Goal: Information Seeking & Learning: Check status

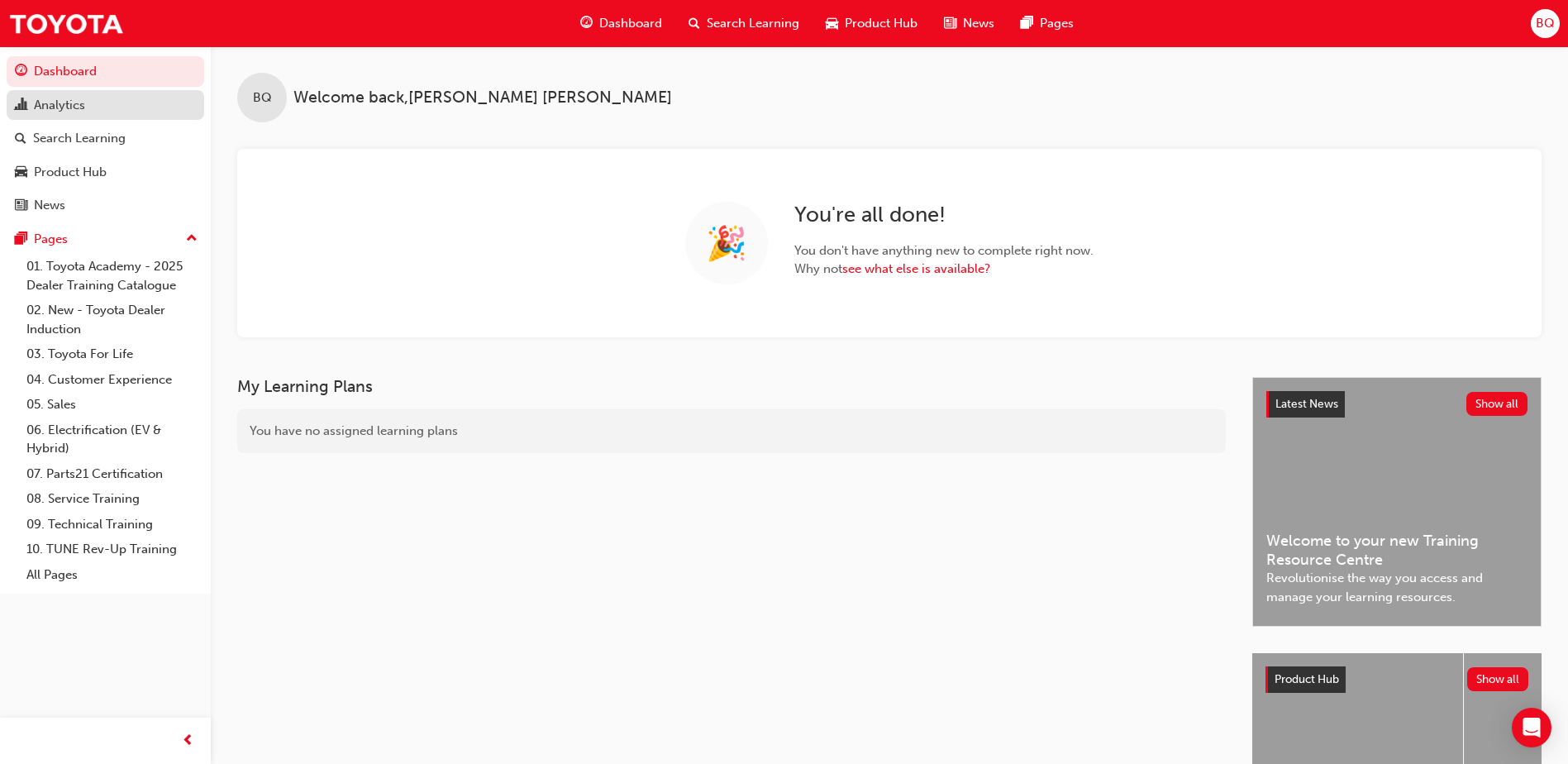
click at [49, 101] on div "Analytics" at bounding box center [60, 105] width 52 height 19
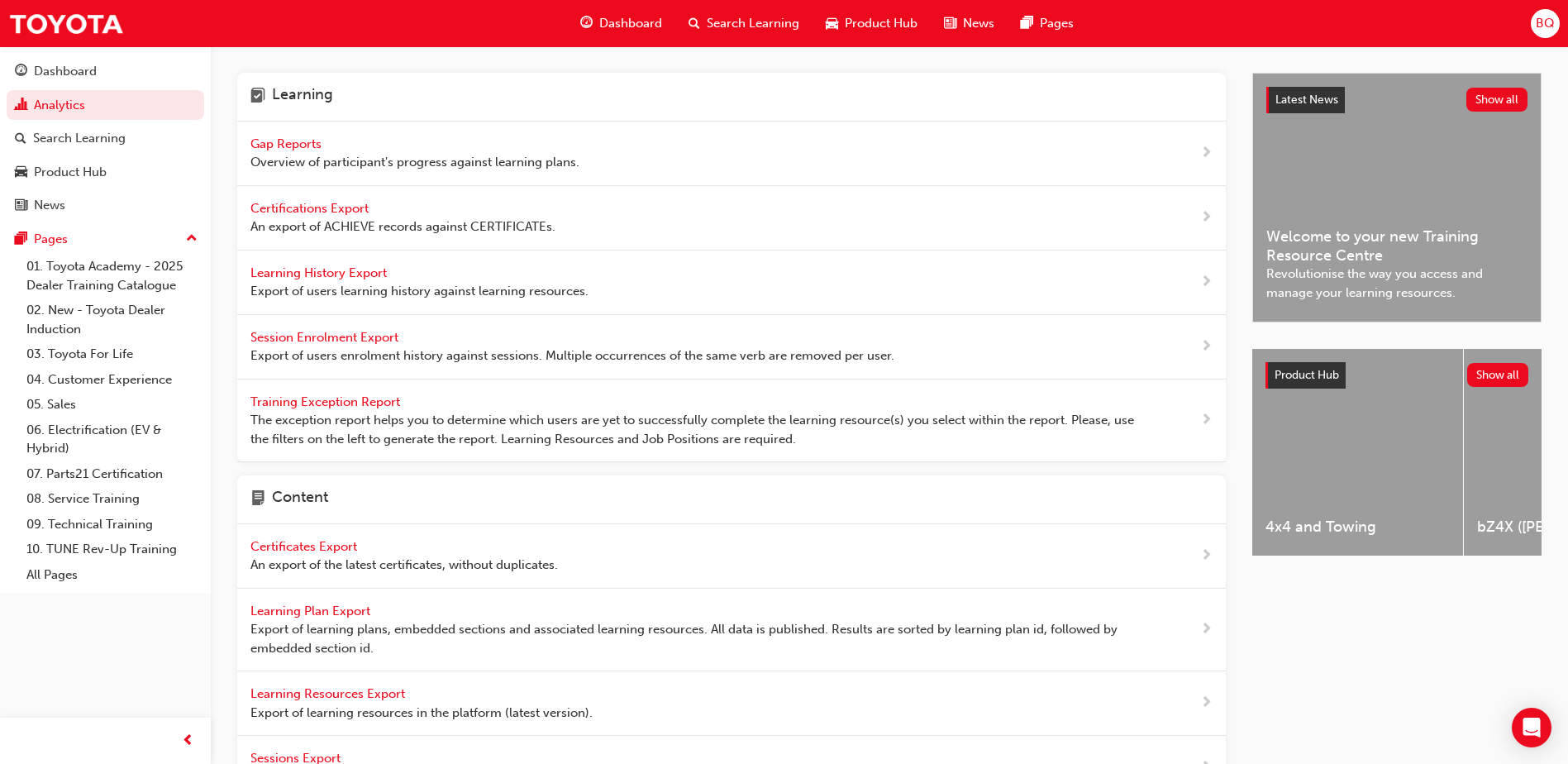
click at [318, 149] on span "Gap Reports" at bounding box center [287, 143] width 74 height 15
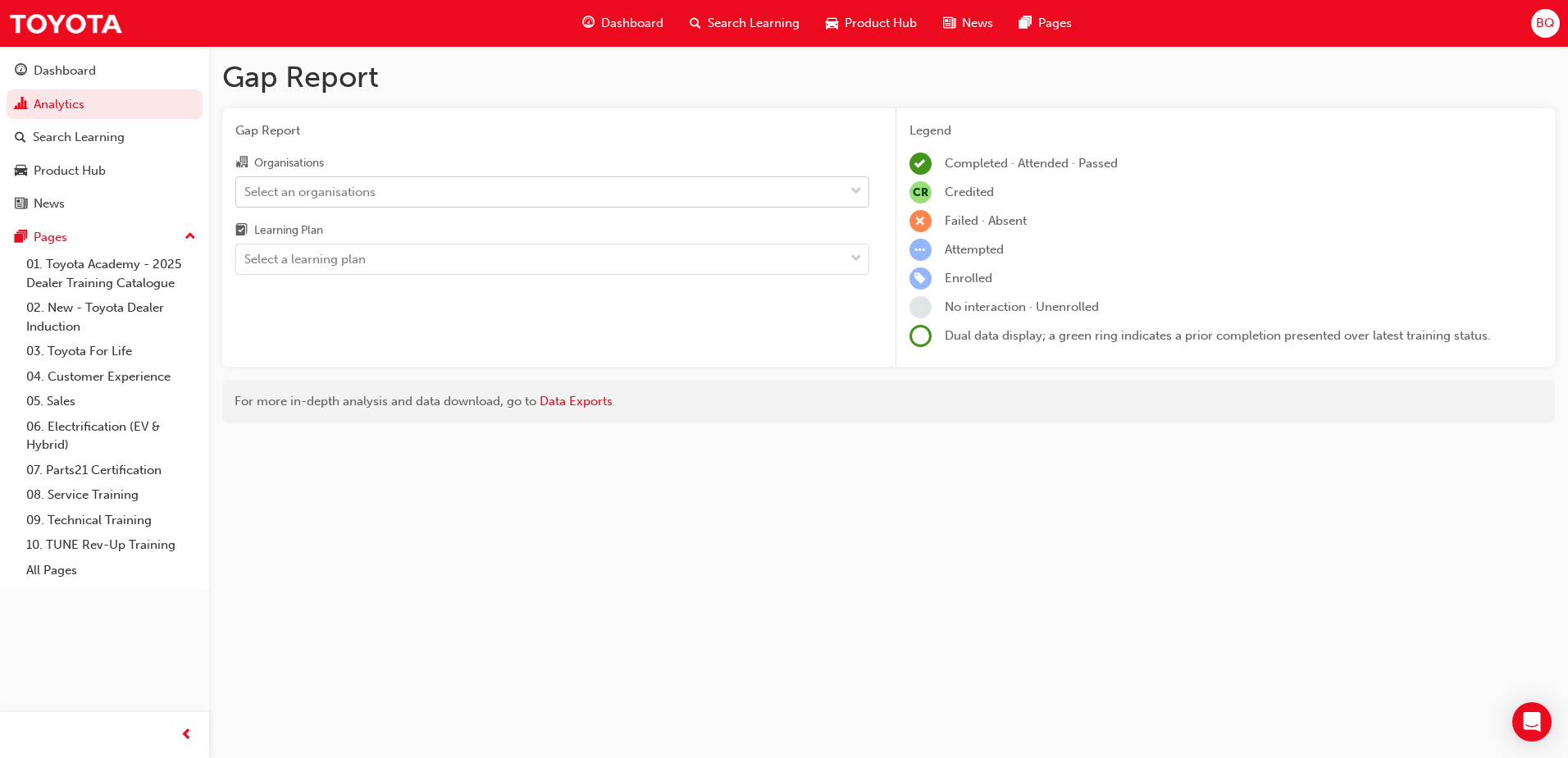
click at [857, 189] on span "down-icon" at bounding box center [856, 192] width 12 height 22
click at [246, 189] on input "Organisations Select an organisations" at bounding box center [245, 191] width 2 height 14
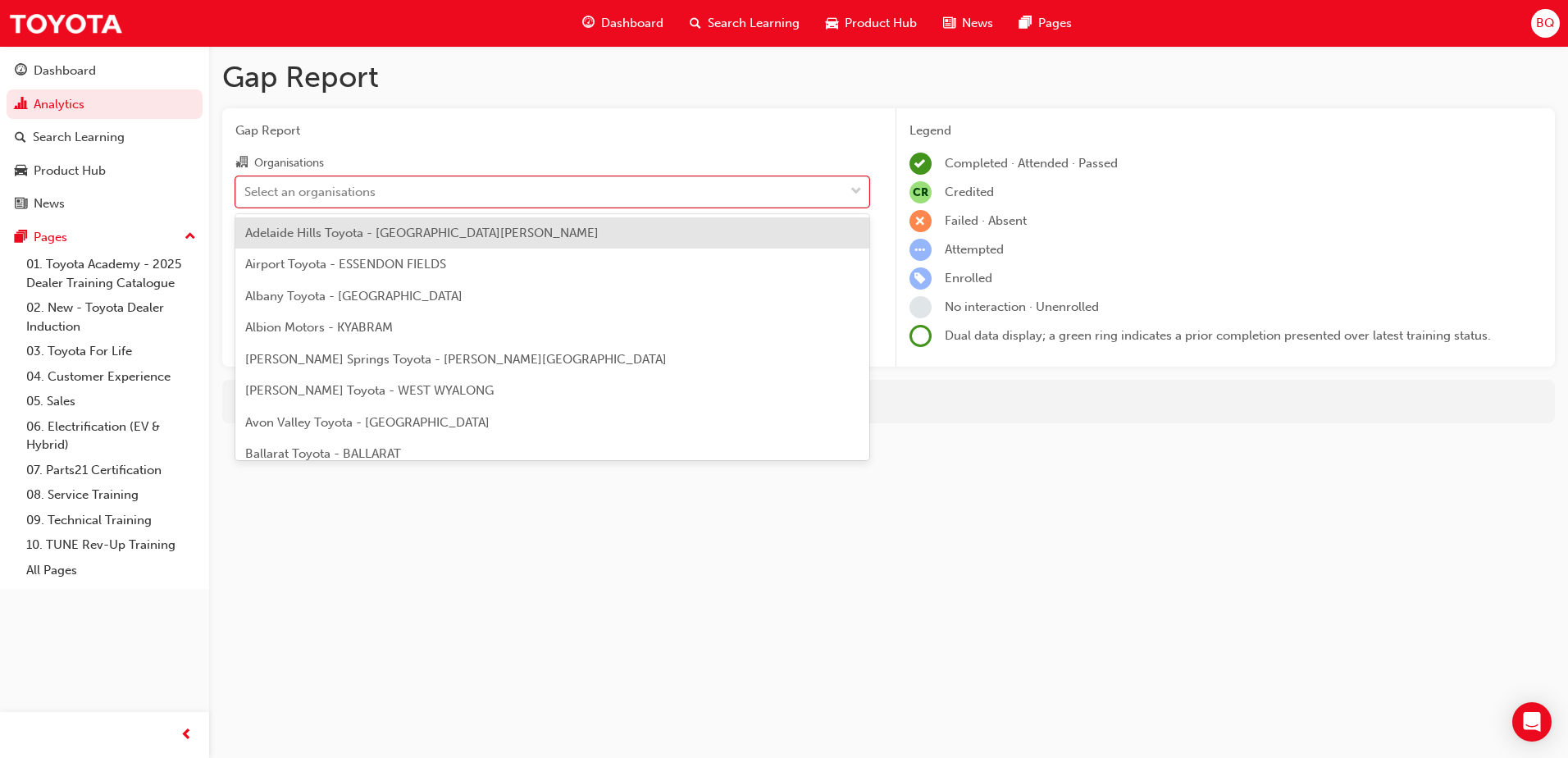
click at [439, 223] on div "Adelaide Hills Toyota - [GEOGRAPHIC_DATA][PERSON_NAME]" at bounding box center [552, 233] width 634 height 32
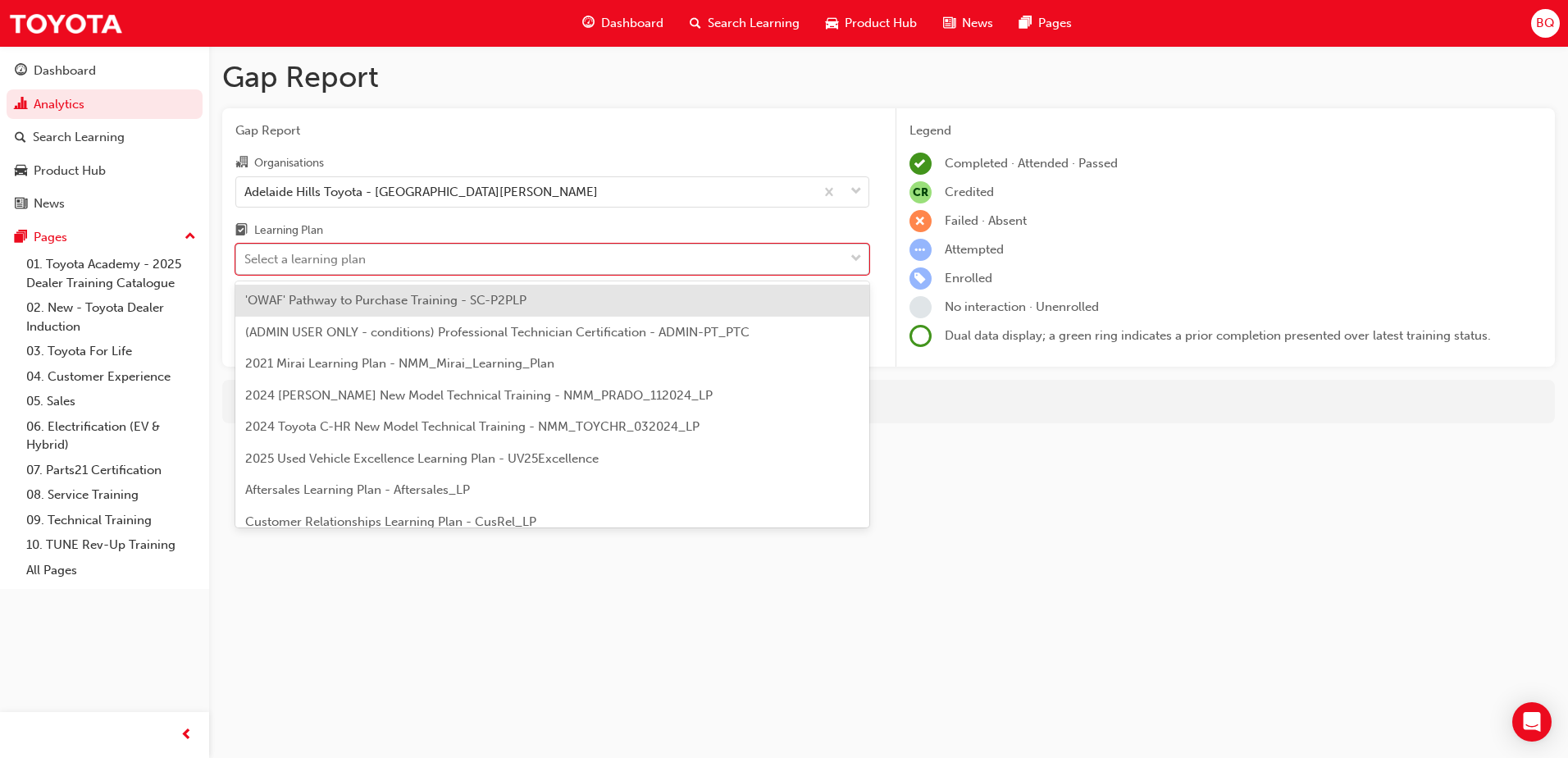
click at [855, 248] on span "down-icon" at bounding box center [856, 259] width 12 height 22
click at [246, 252] on input "Learning Plan option 'OWAF' Pathway to Purchase Training - SC-P2PLP focused, 1 …" at bounding box center [245, 259] width 2 height 14
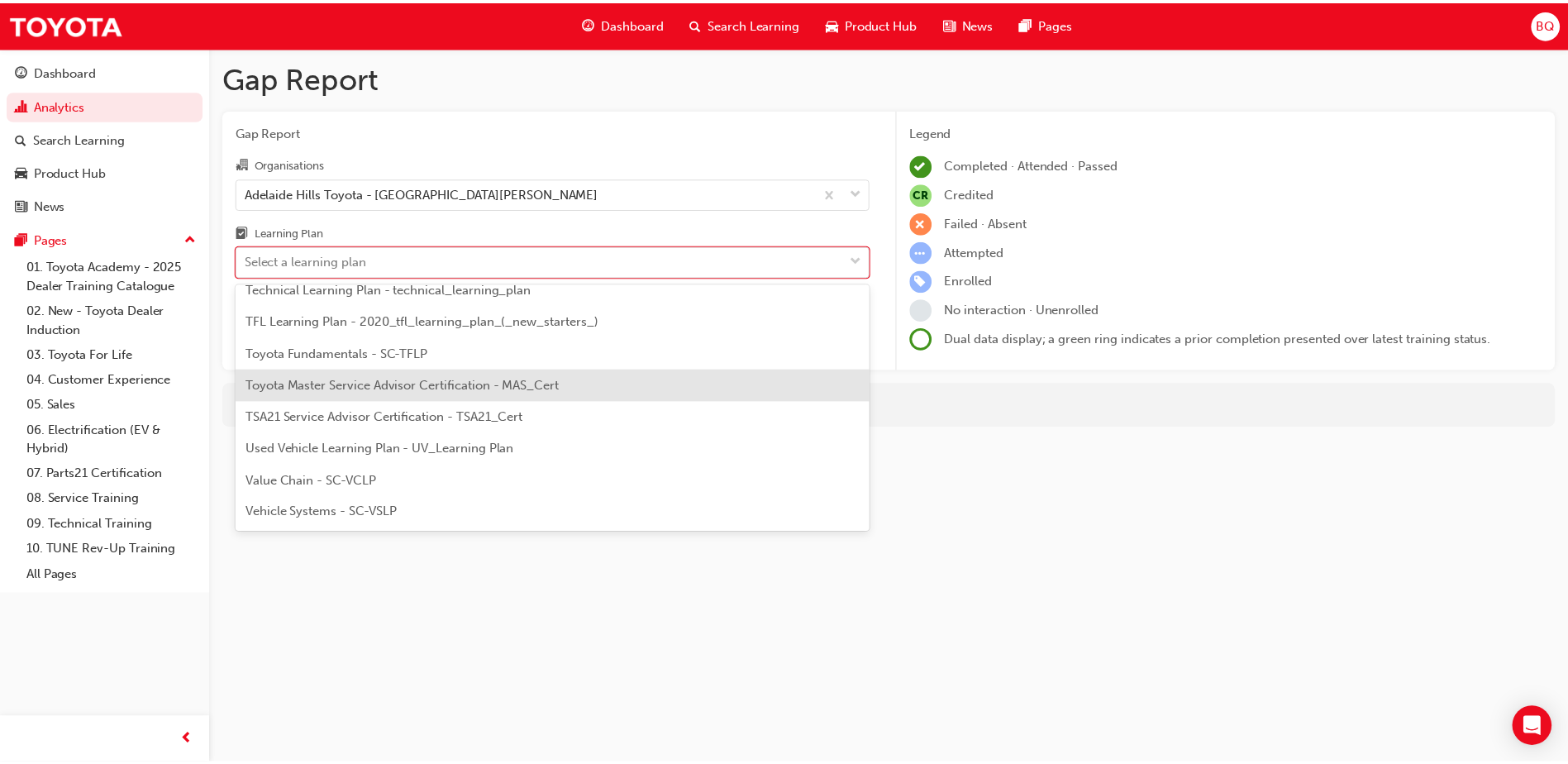
scroll to position [918, 0]
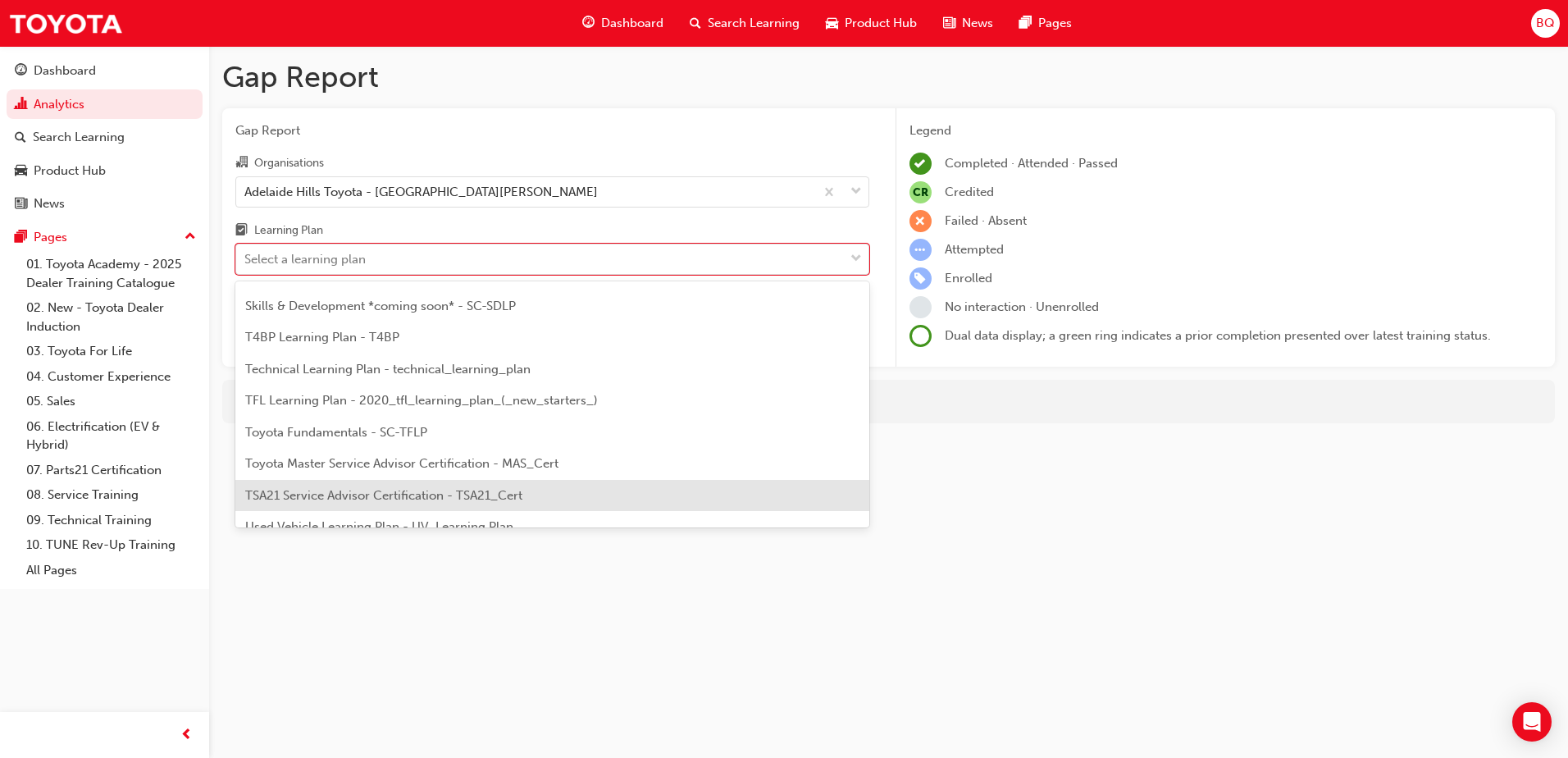
click at [517, 499] on span "TSA21 Service Advisor Certification - TSA21_Cert" at bounding box center [384, 495] width 278 height 15
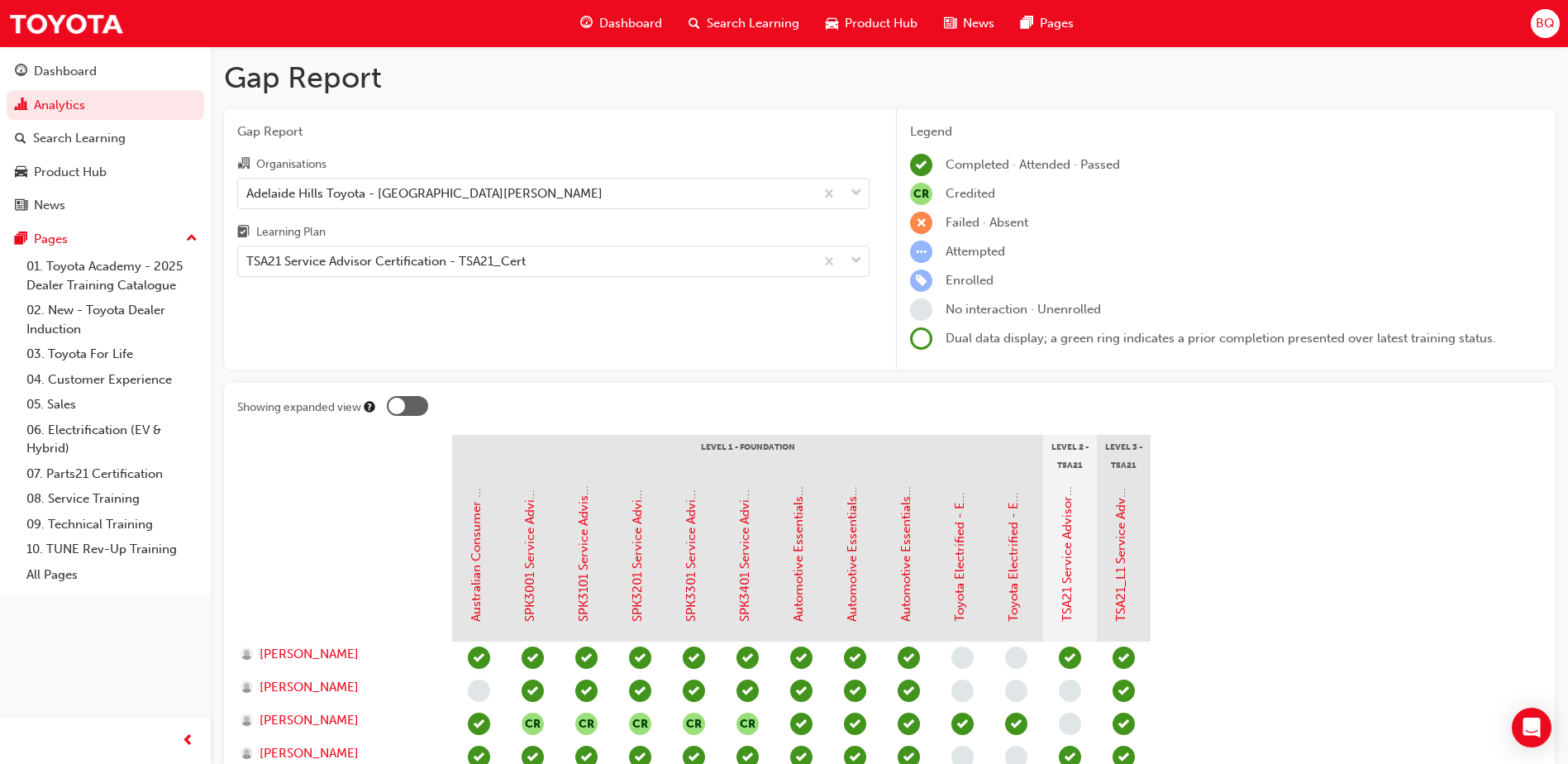
click at [398, 411] on div at bounding box center [396, 406] width 17 height 17
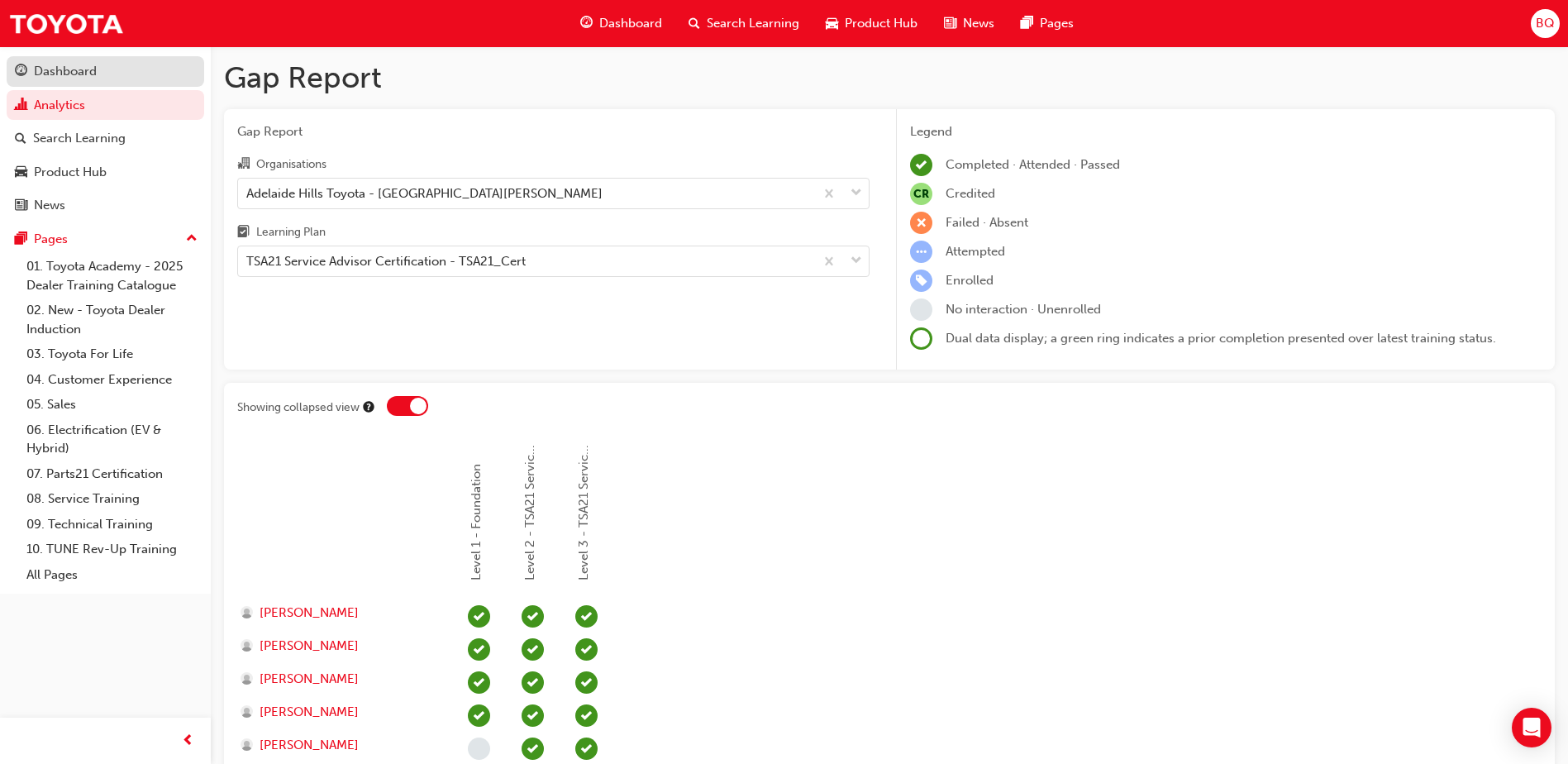
click at [80, 68] on div "Dashboard" at bounding box center [65, 70] width 63 height 19
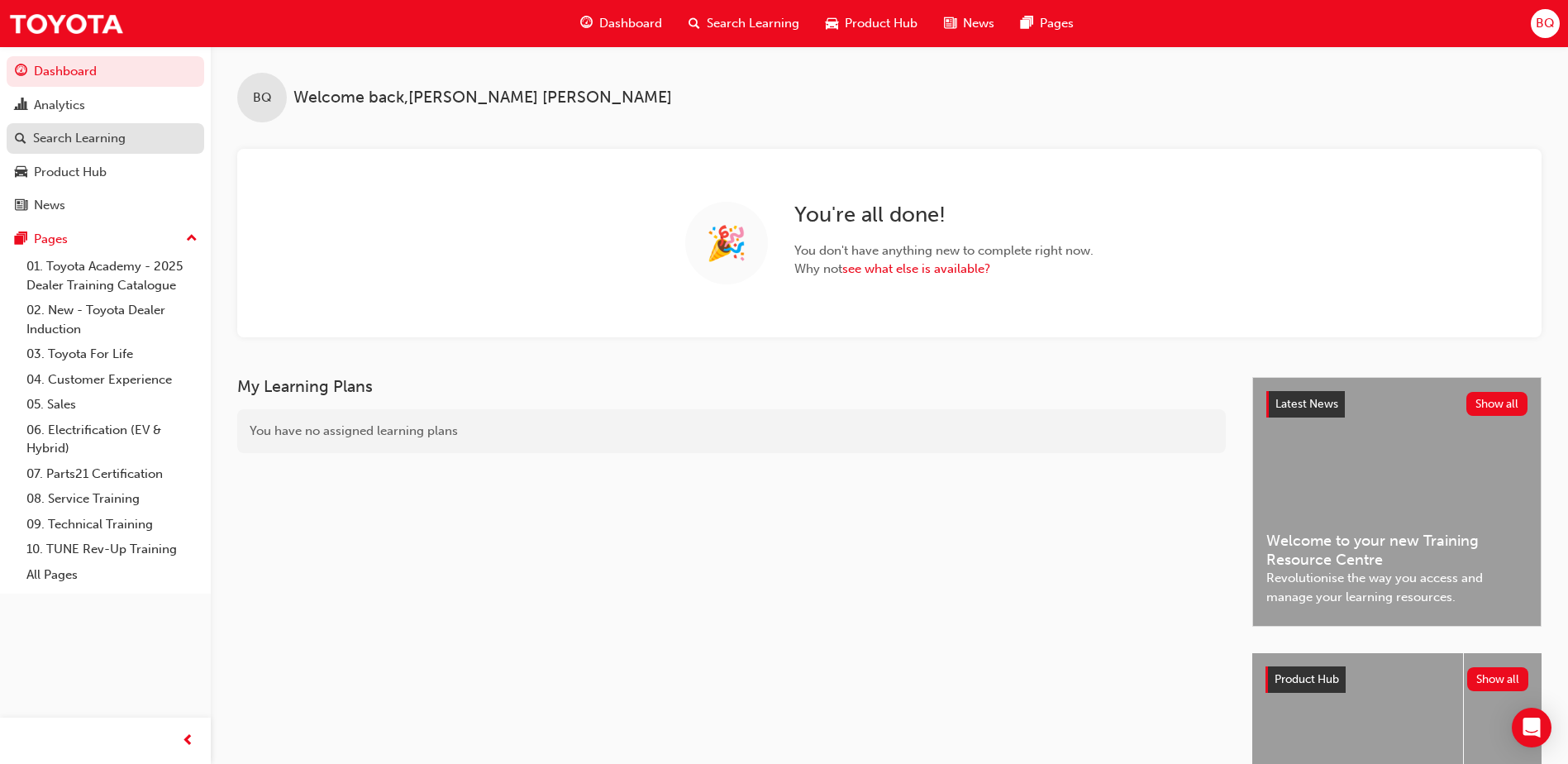
click at [80, 134] on div "Search Learning" at bounding box center [78, 138] width 92 height 19
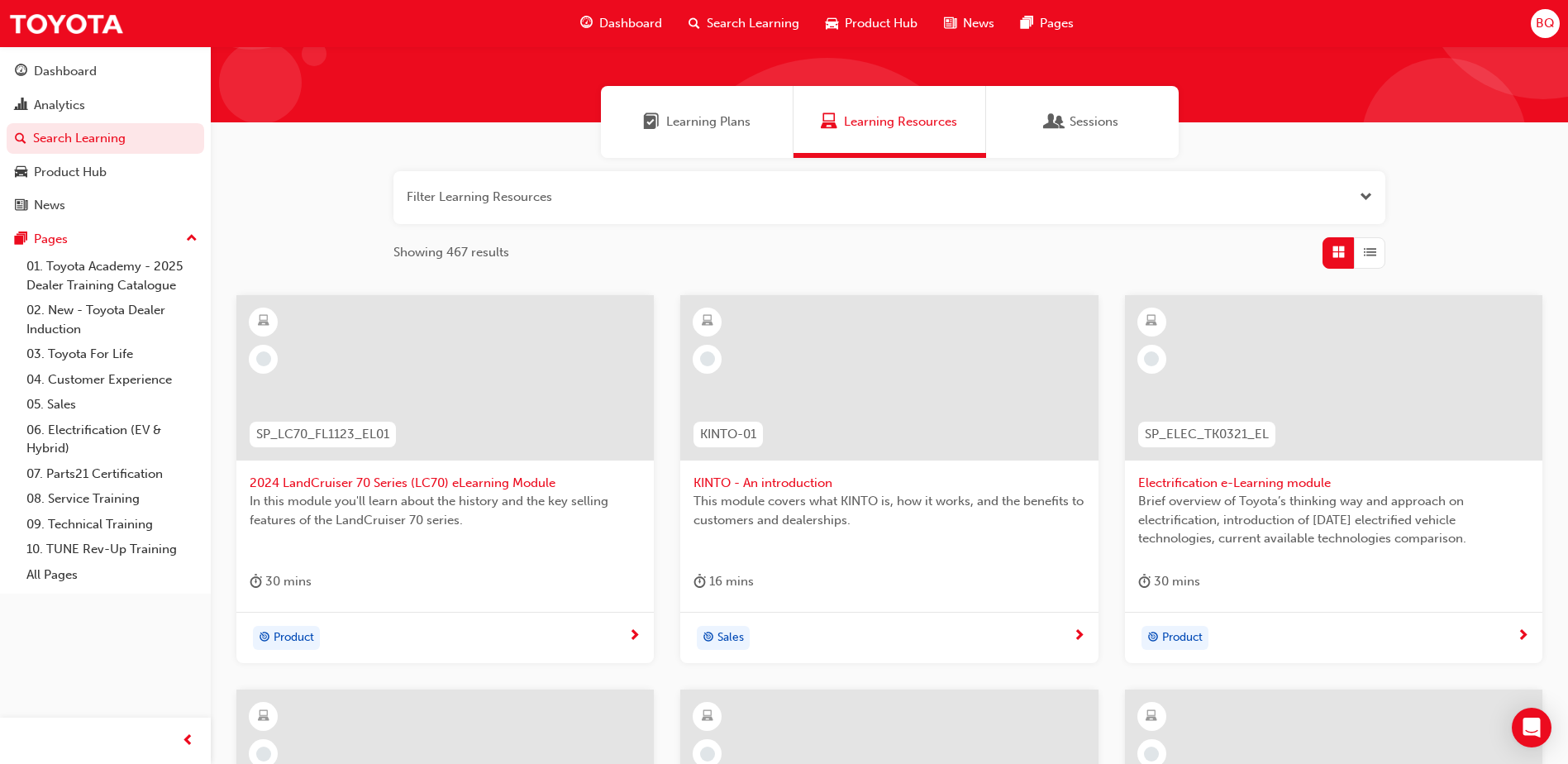
scroll to position [82, 0]
